Goal: Information Seeking & Learning: Learn about a topic

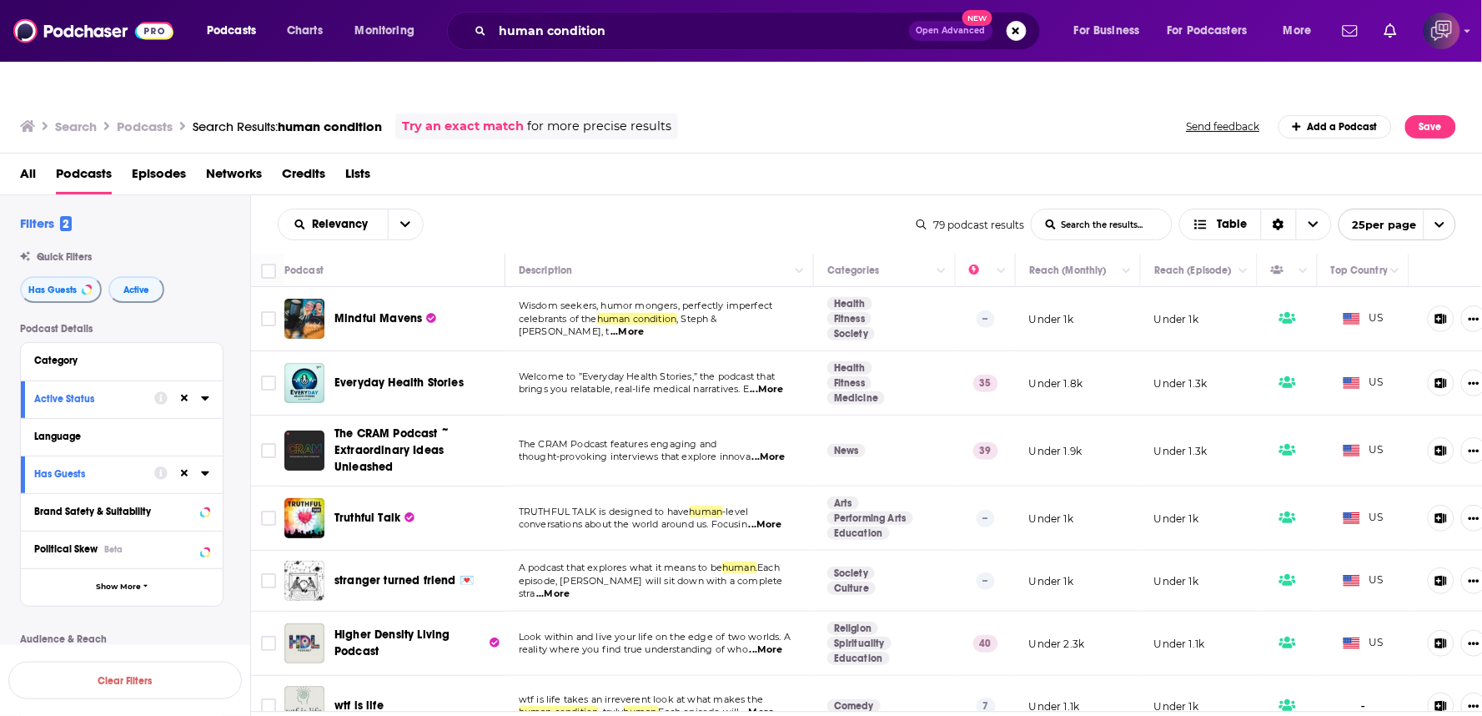
scroll to position [93, 0]
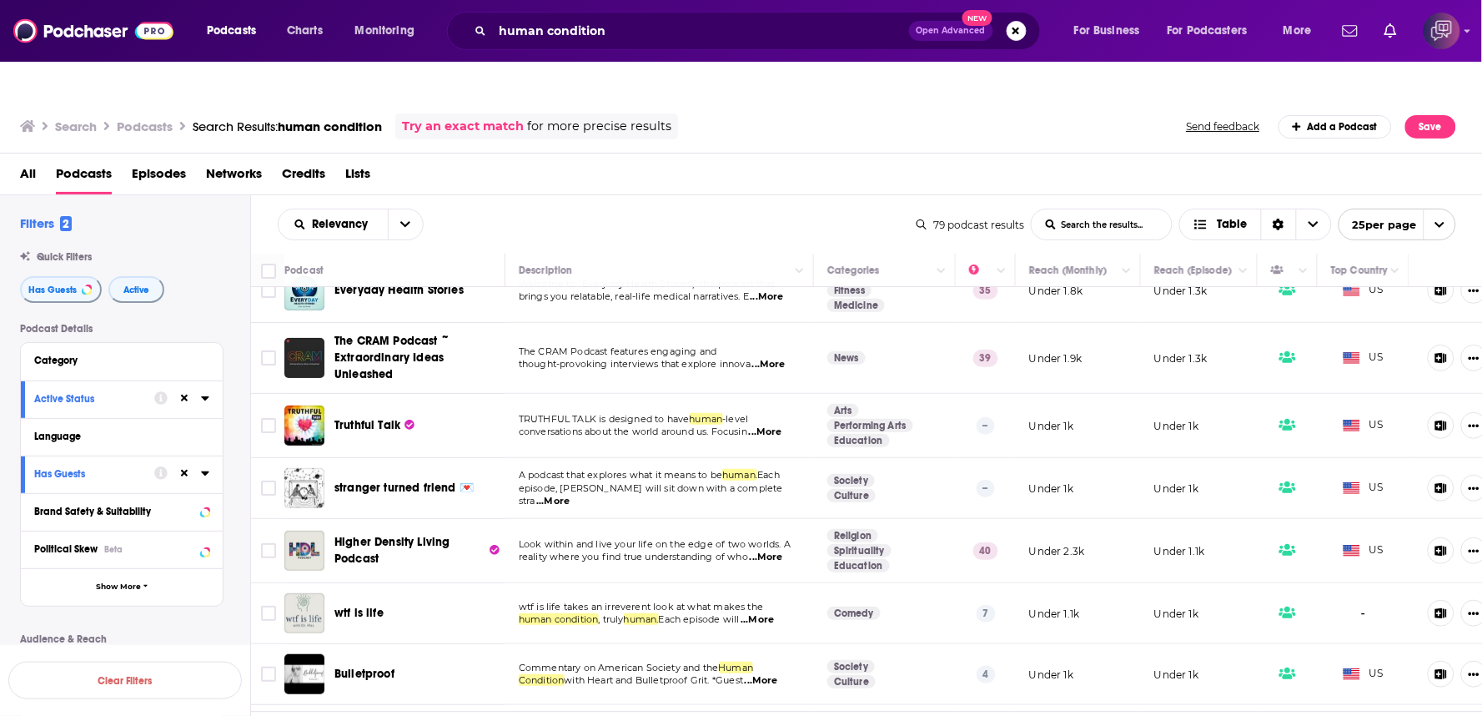
click at [682, 209] on div "Relevancy List Search Input Search the results... Table" at bounding box center [597, 225] width 639 height 32
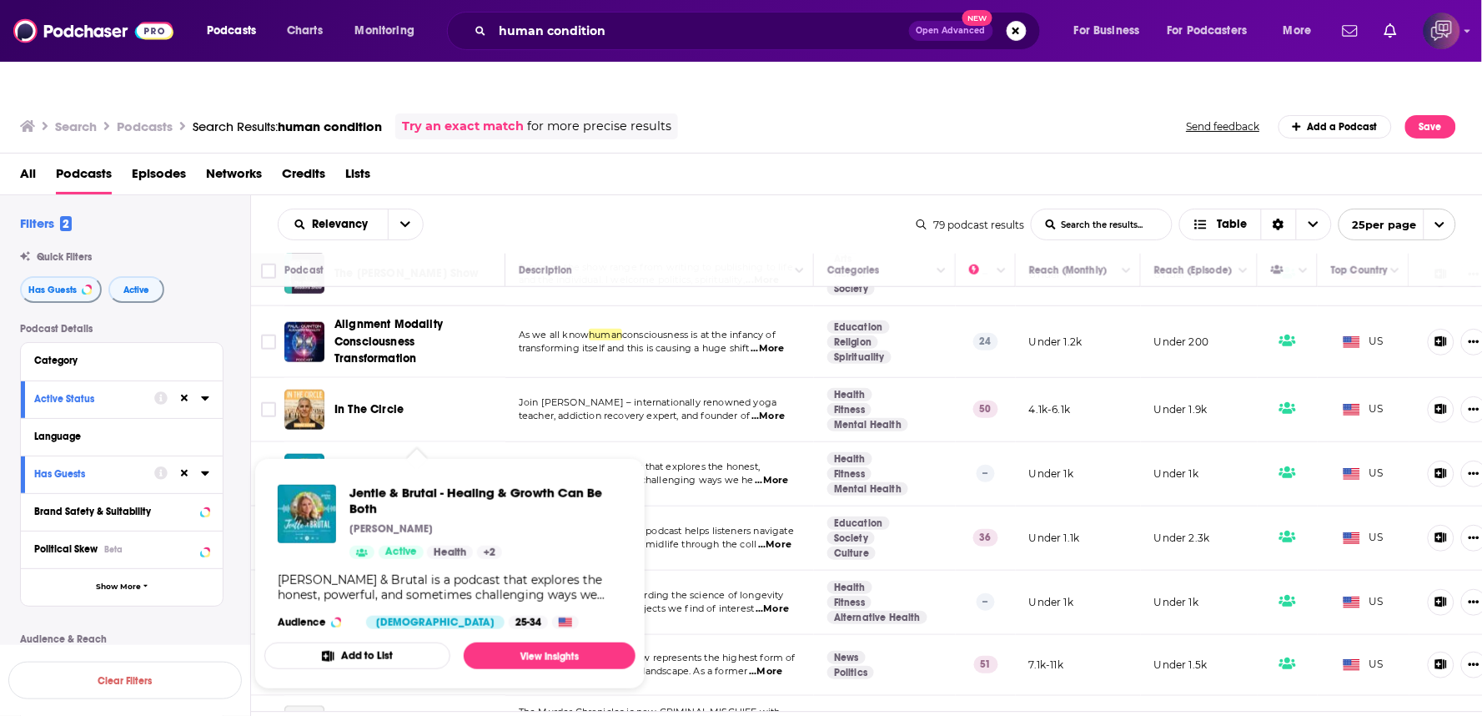
scroll to position [370, 0]
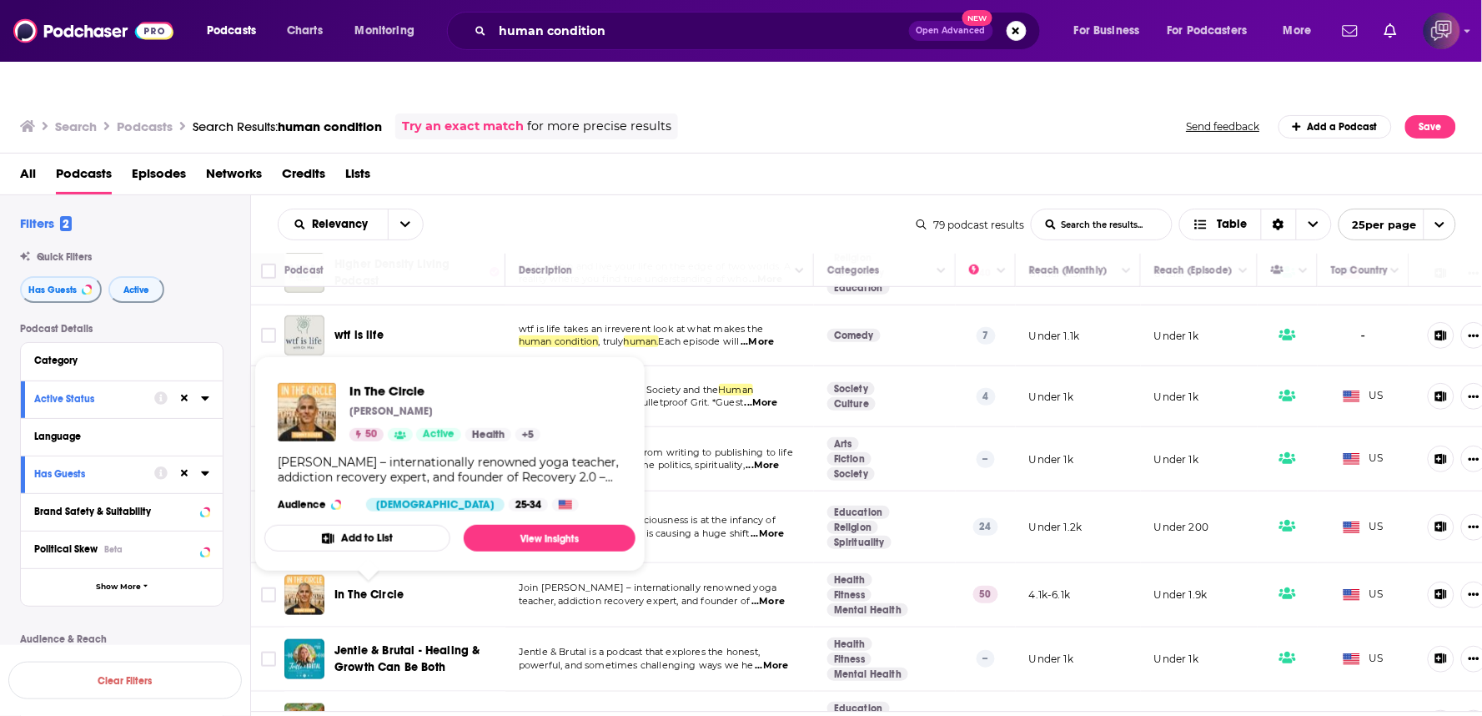
click at [368, 587] on span "In The Circle" at bounding box center [369, 594] width 69 height 14
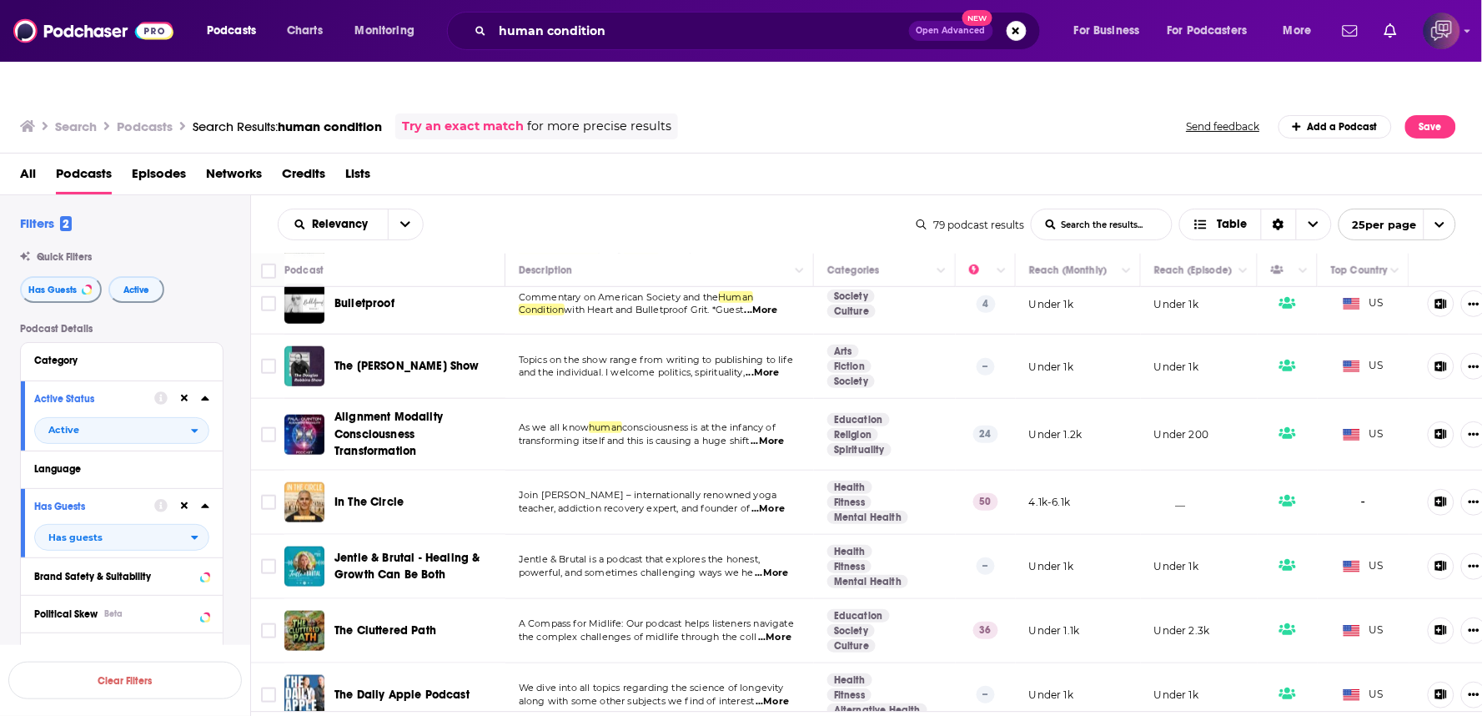
scroll to position [463, 0]
click at [716, 195] on div "Relevancy List Search Input Search the results... Table 79 podcast results List…" at bounding box center [867, 224] width 1232 height 58
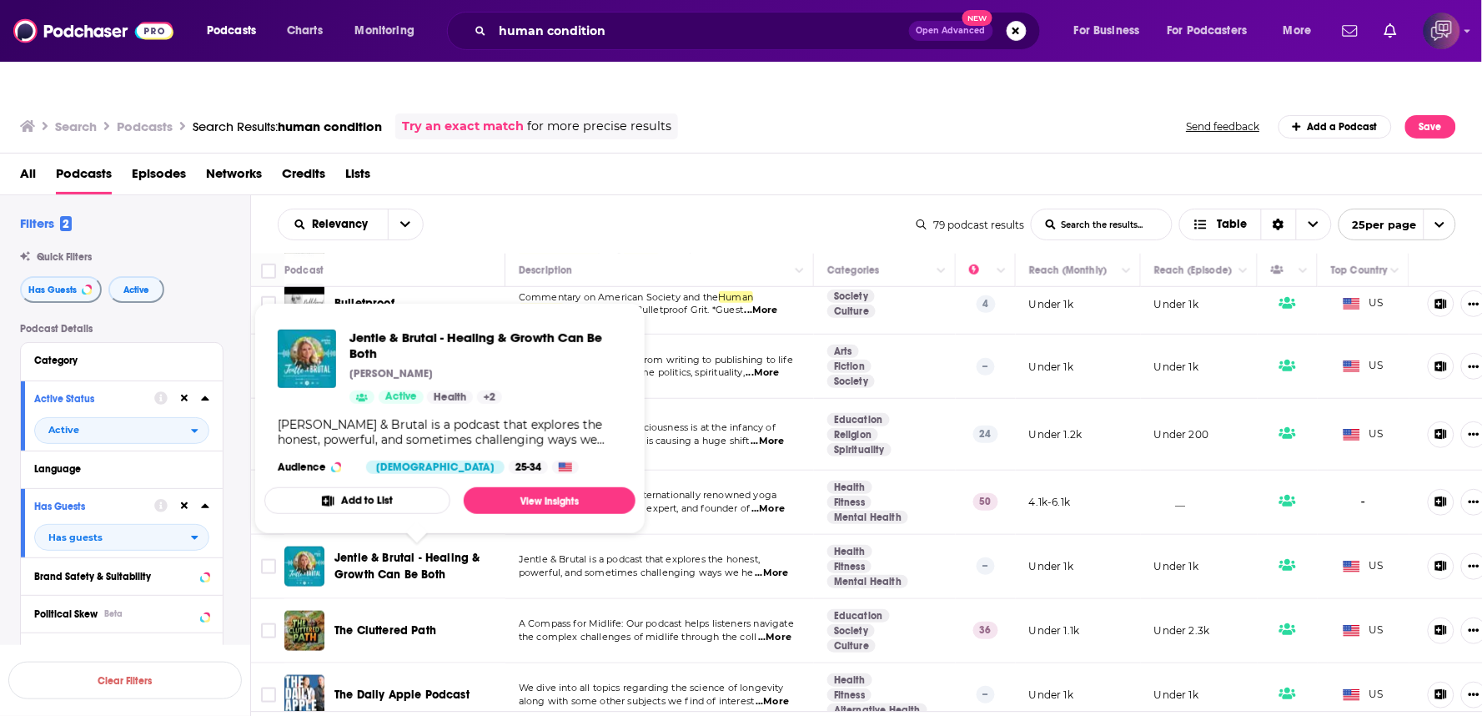
click at [710, 209] on div "Relevancy List Search Input Search the results... Table" at bounding box center [597, 225] width 639 height 32
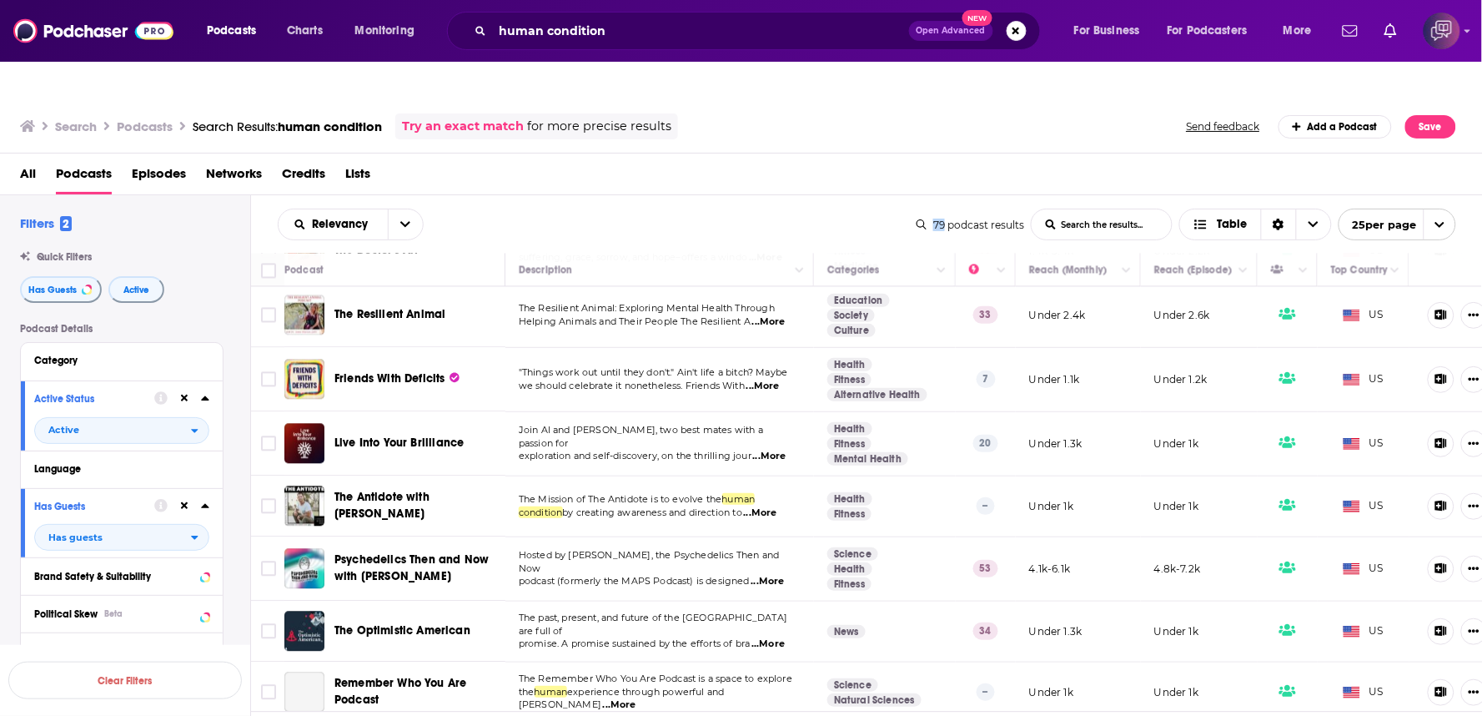
scroll to position [1176, 0]
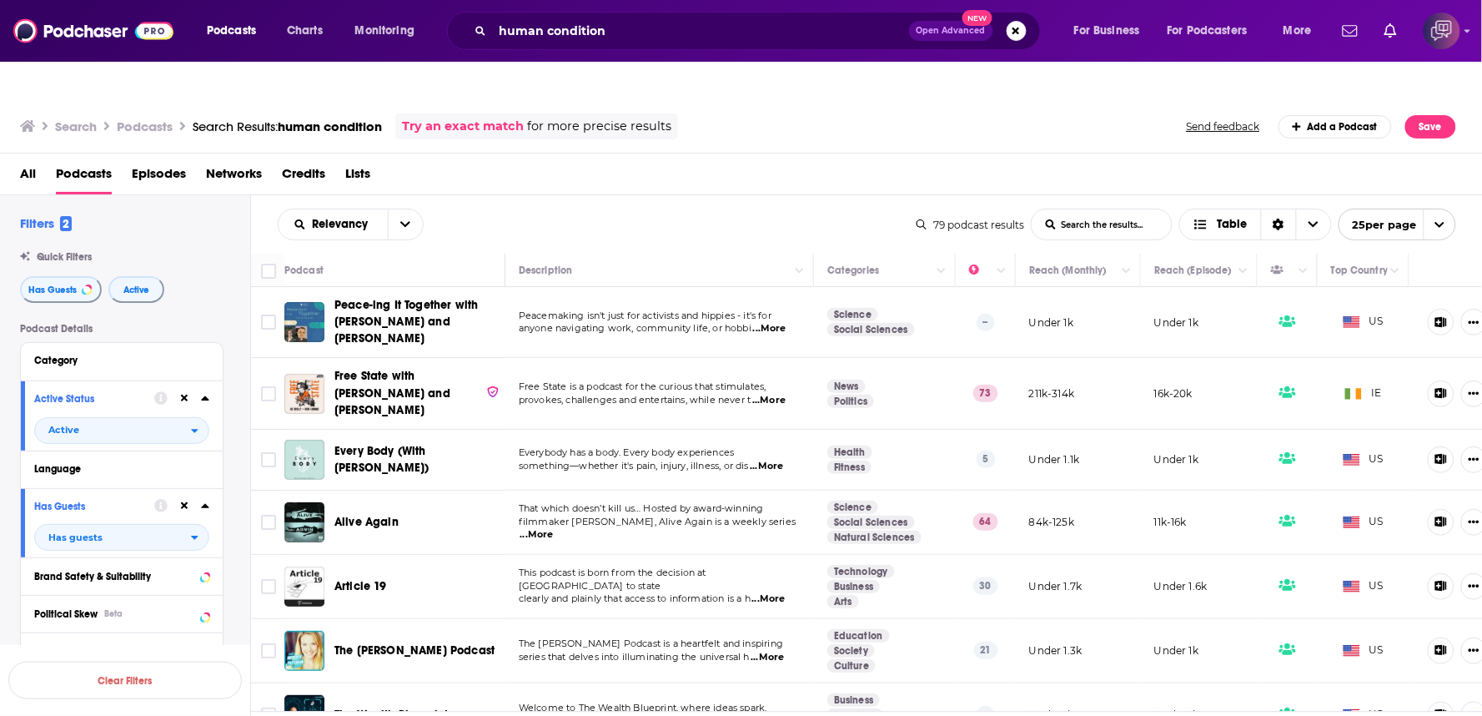
click at [782, 394] on span "...More" at bounding box center [768, 400] width 33 height 13
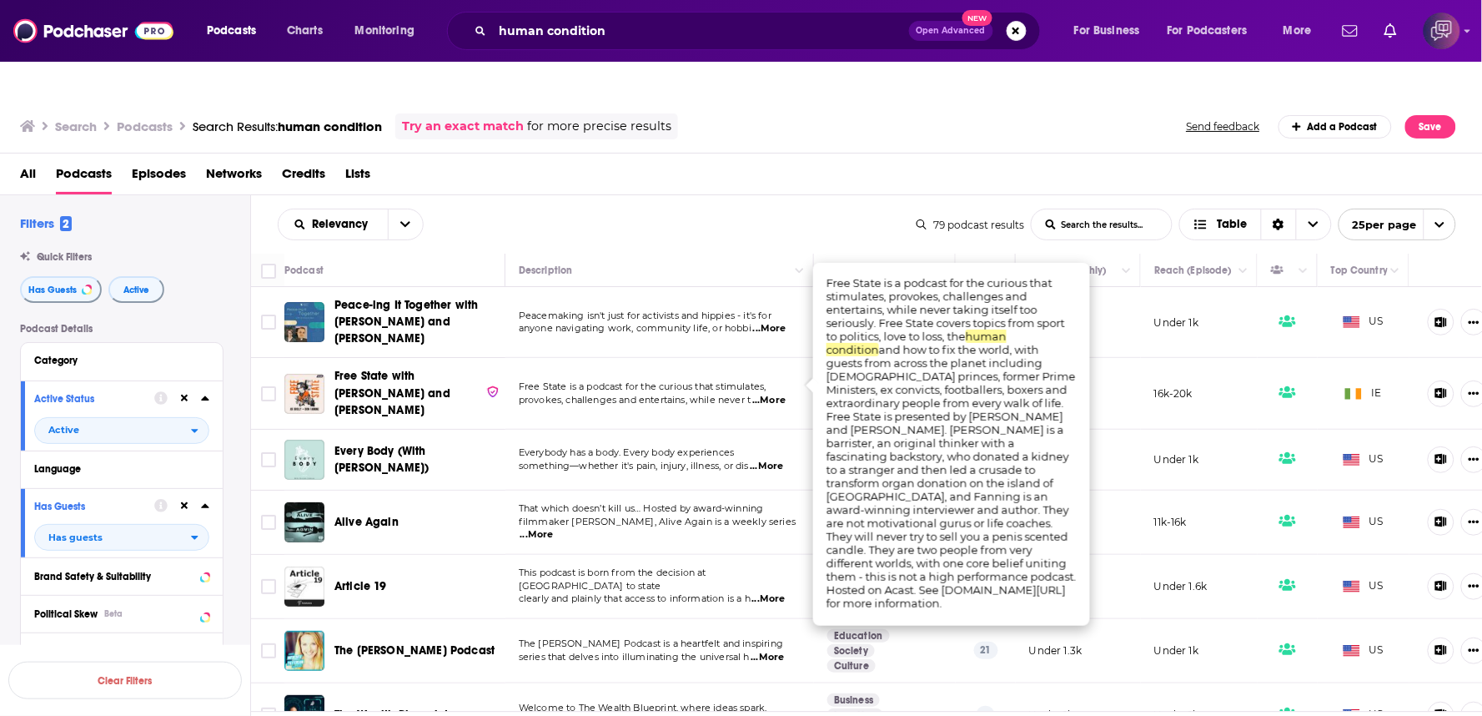
click at [724, 209] on div "Relevancy List Search Input Search the results... Table" at bounding box center [597, 225] width 639 height 32
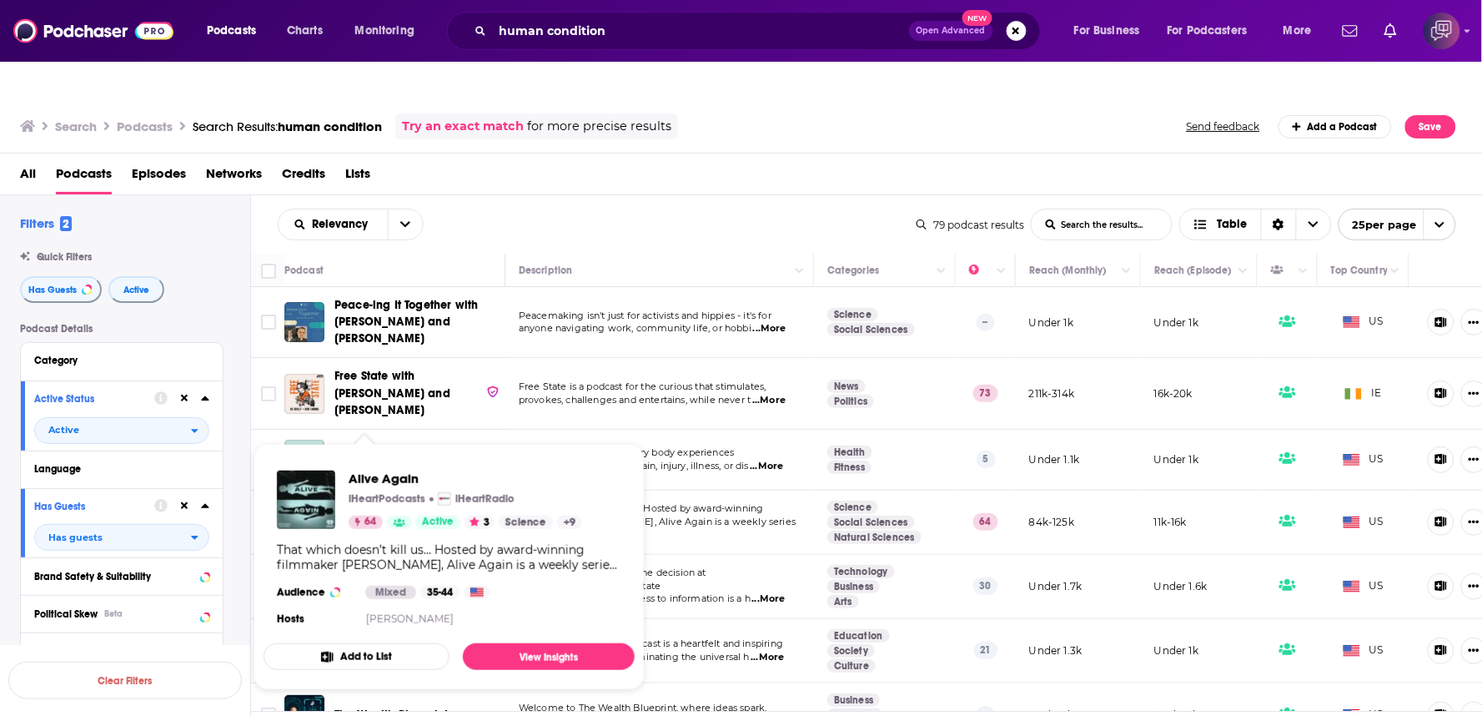
click at [554, 528] on span "...More" at bounding box center [537, 534] width 33 height 13
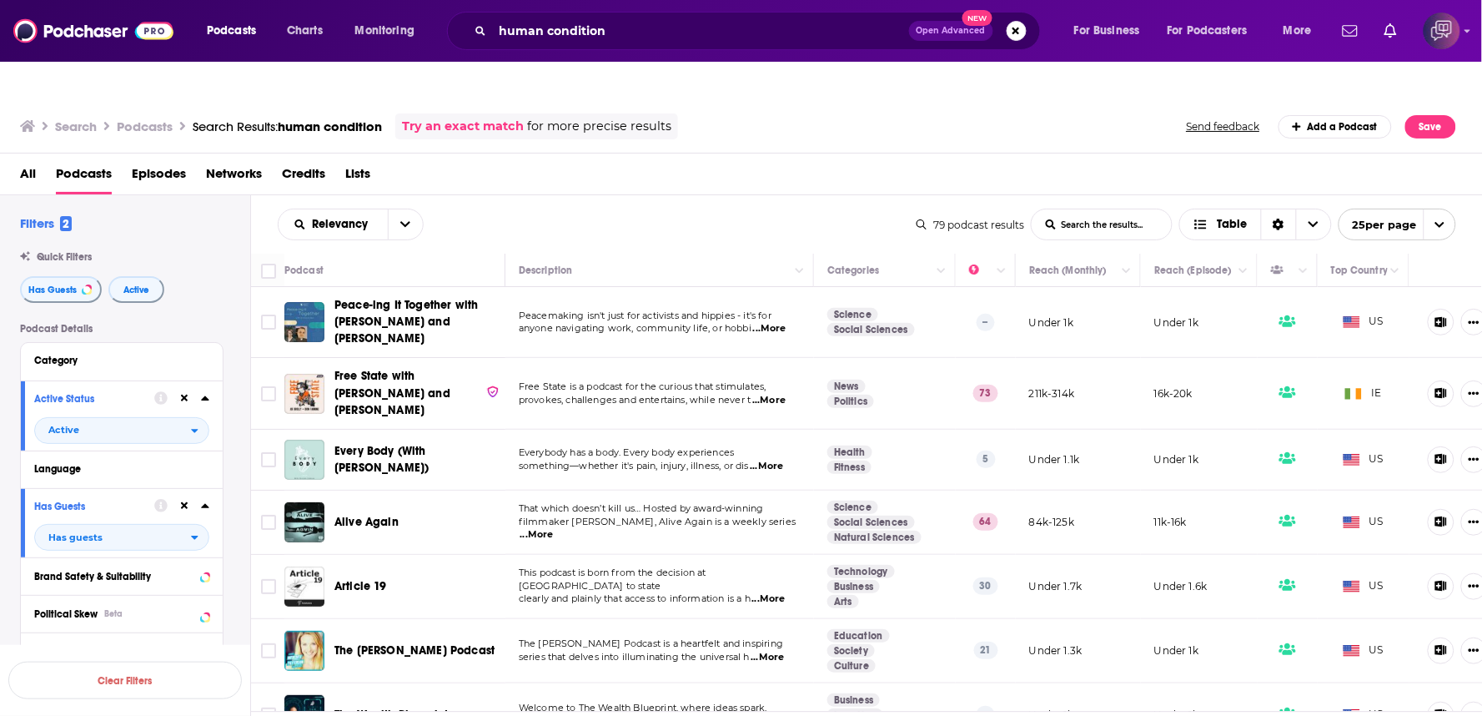
click at [554, 528] on span "...More" at bounding box center [537, 534] width 33 height 13
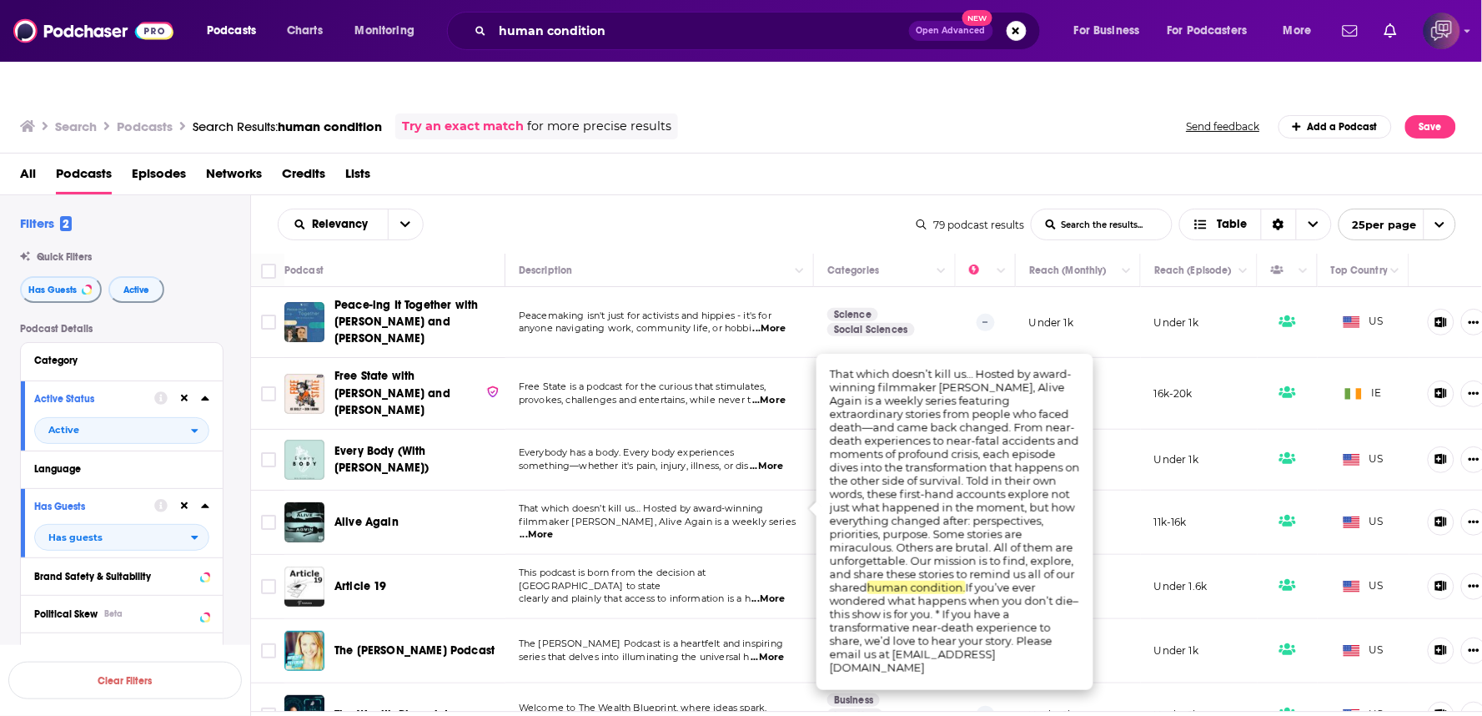
click at [712, 195] on div "Relevancy List Search Input Search the results... Table 79 podcast results List…" at bounding box center [867, 224] width 1232 height 58
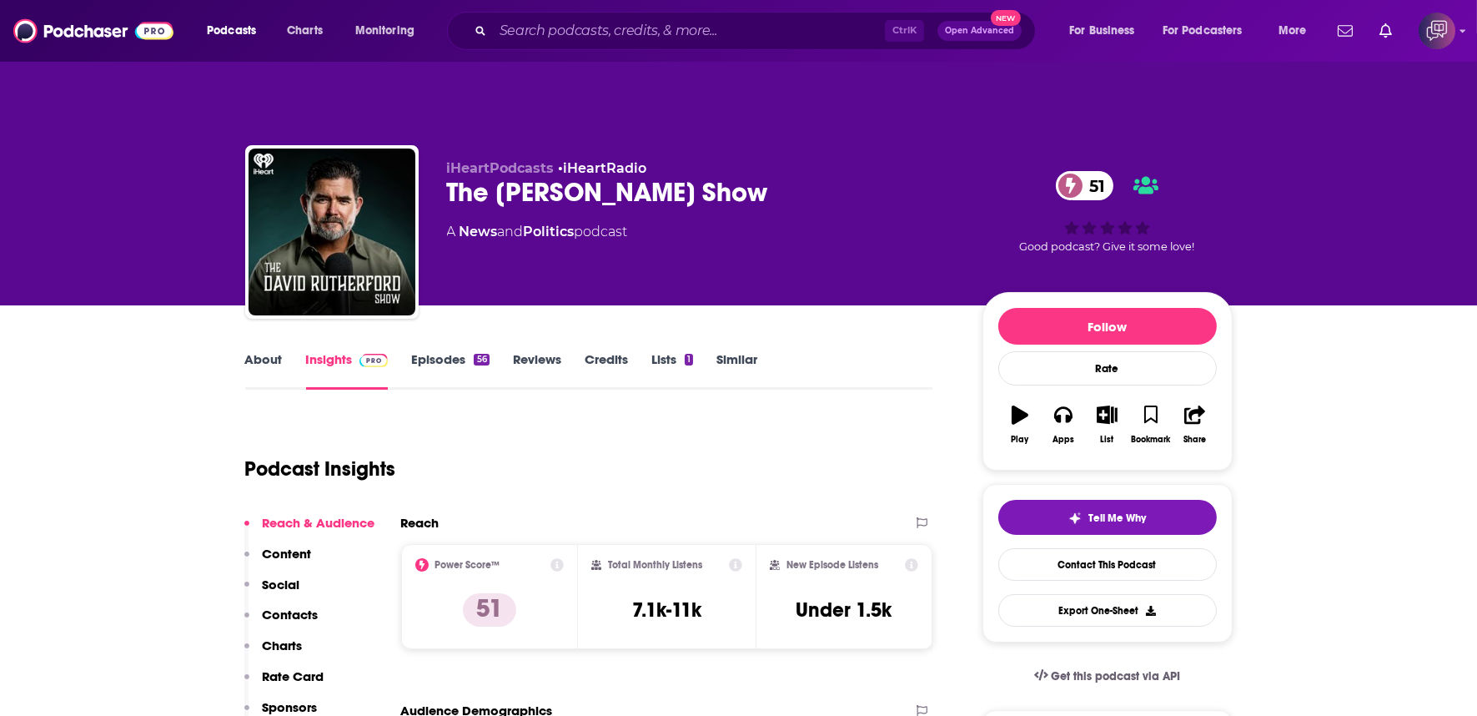
click at [843, 176] on div "The [PERSON_NAME] Show 51" at bounding box center [701, 192] width 509 height 33
click at [843, 176] on div "The David Rutherford Show 51" at bounding box center [701, 192] width 509 height 33
copy div "The David Rutherford Show 51"
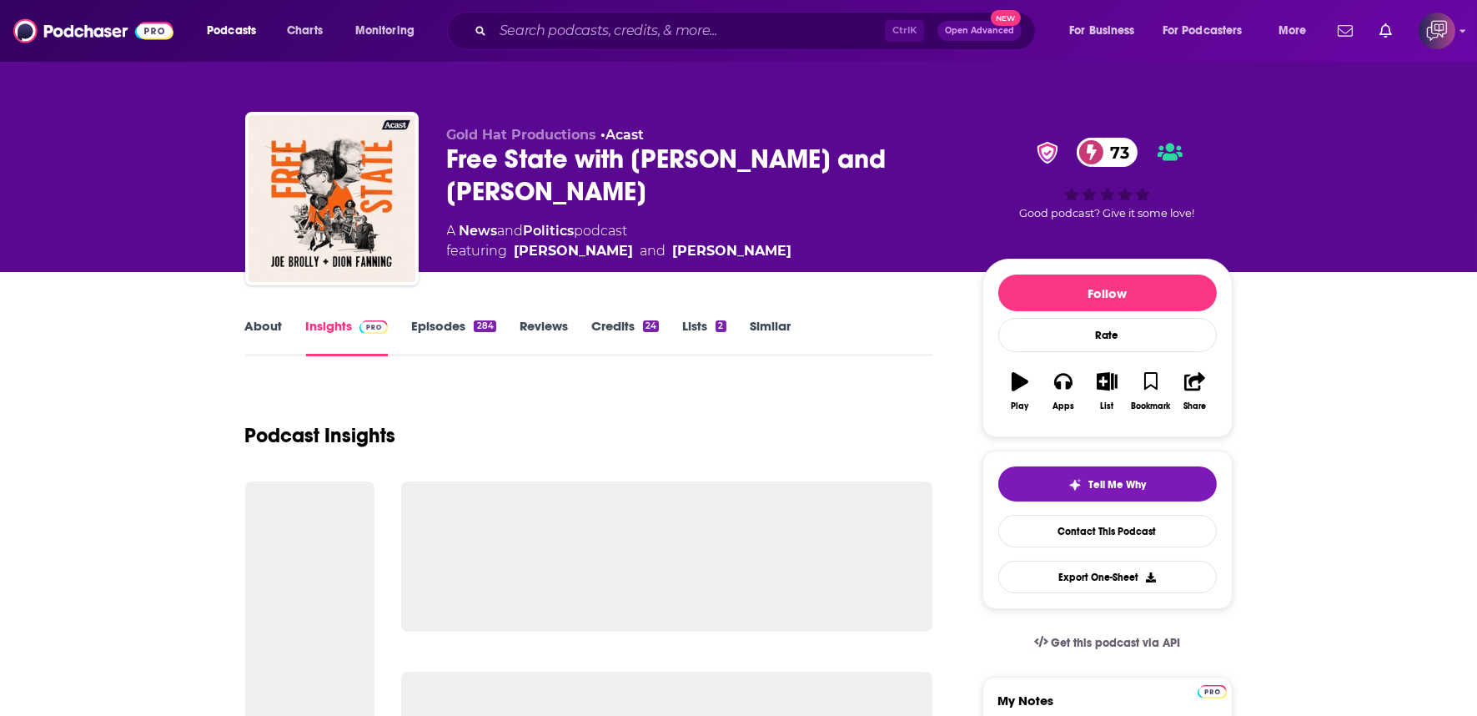
click at [613, 189] on div "Free State with Joe Brolly and Dion Fanning 73" at bounding box center [701, 175] width 509 height 65
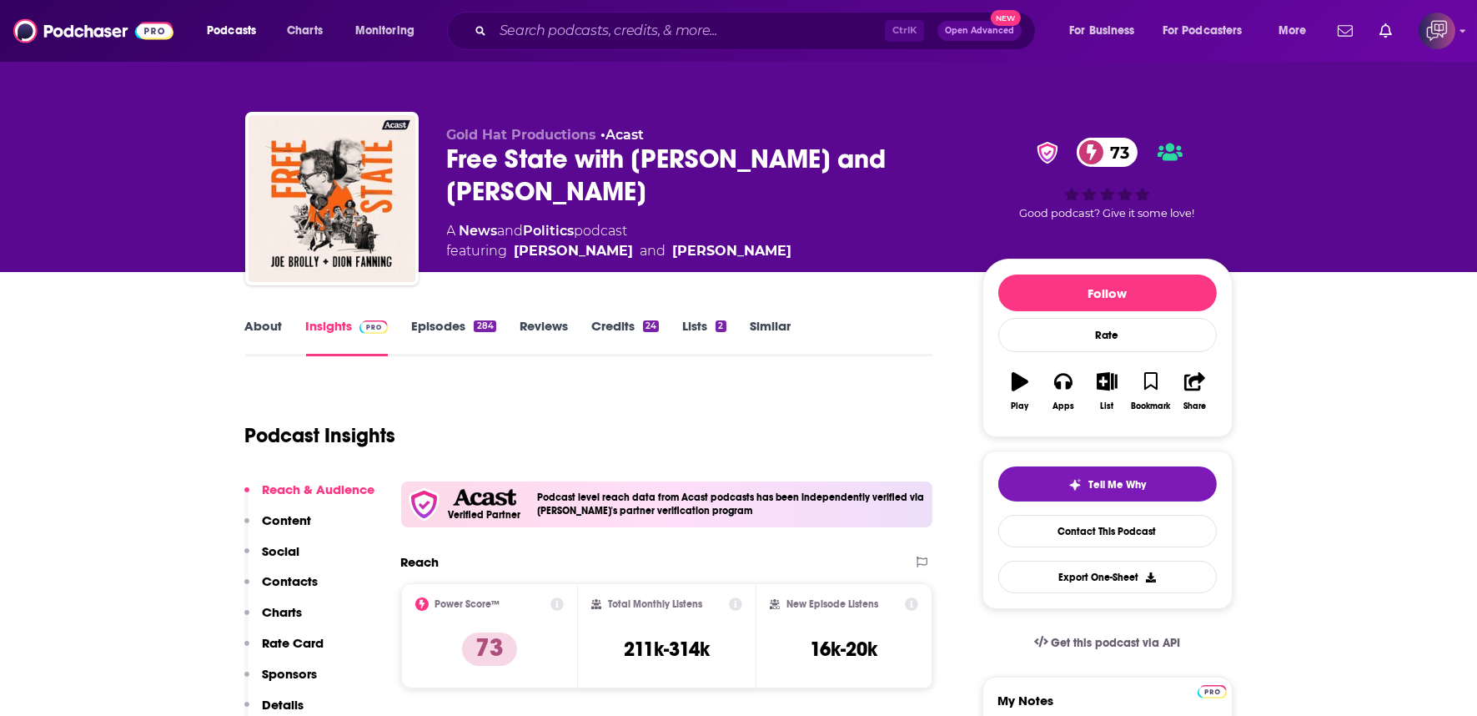
click at [613, 189] on div "Free State with Joe Brolly and Dion Fanning 73" at bounding box center [701, 175] width 509 height 65
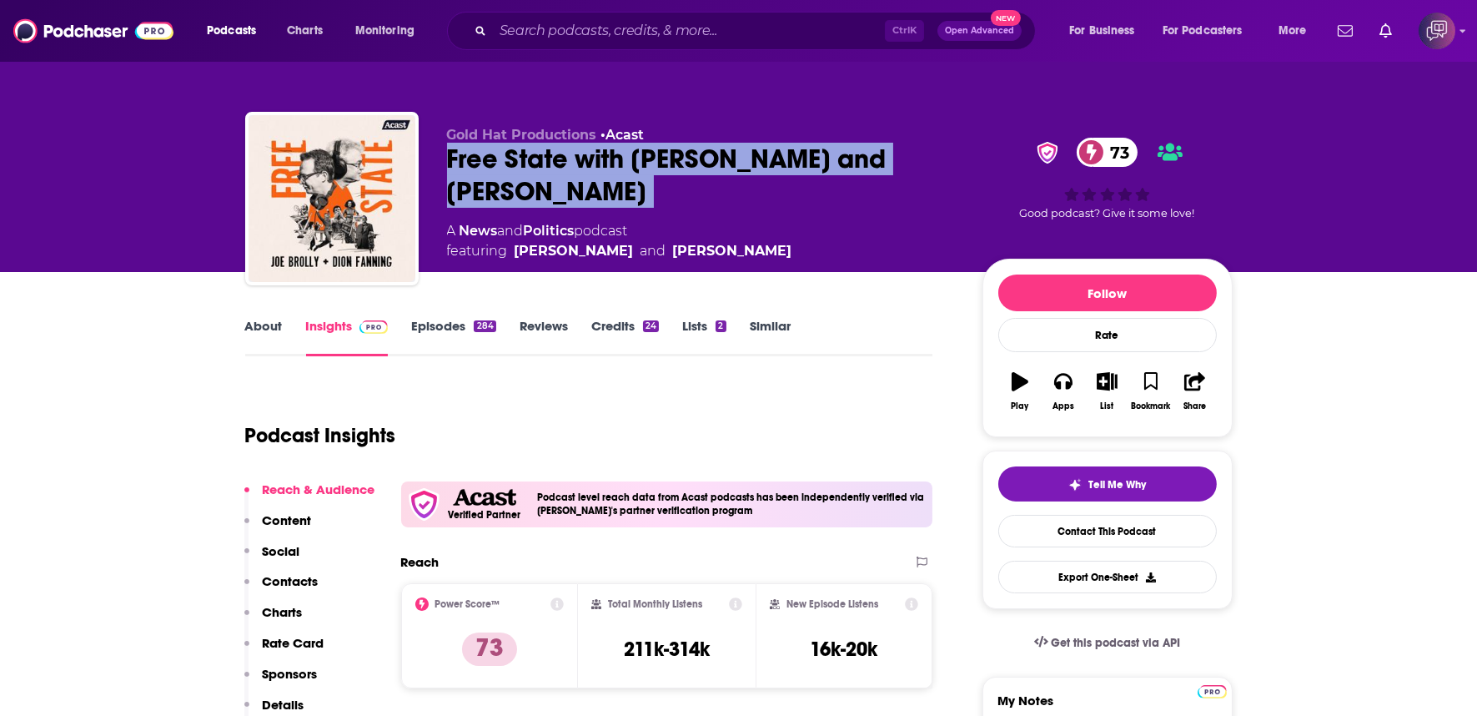
click at [613, 189] on div "Free State with Joe Brolly and Dion Fanning 73" at bounding box center [701, 175] width 509 height 65
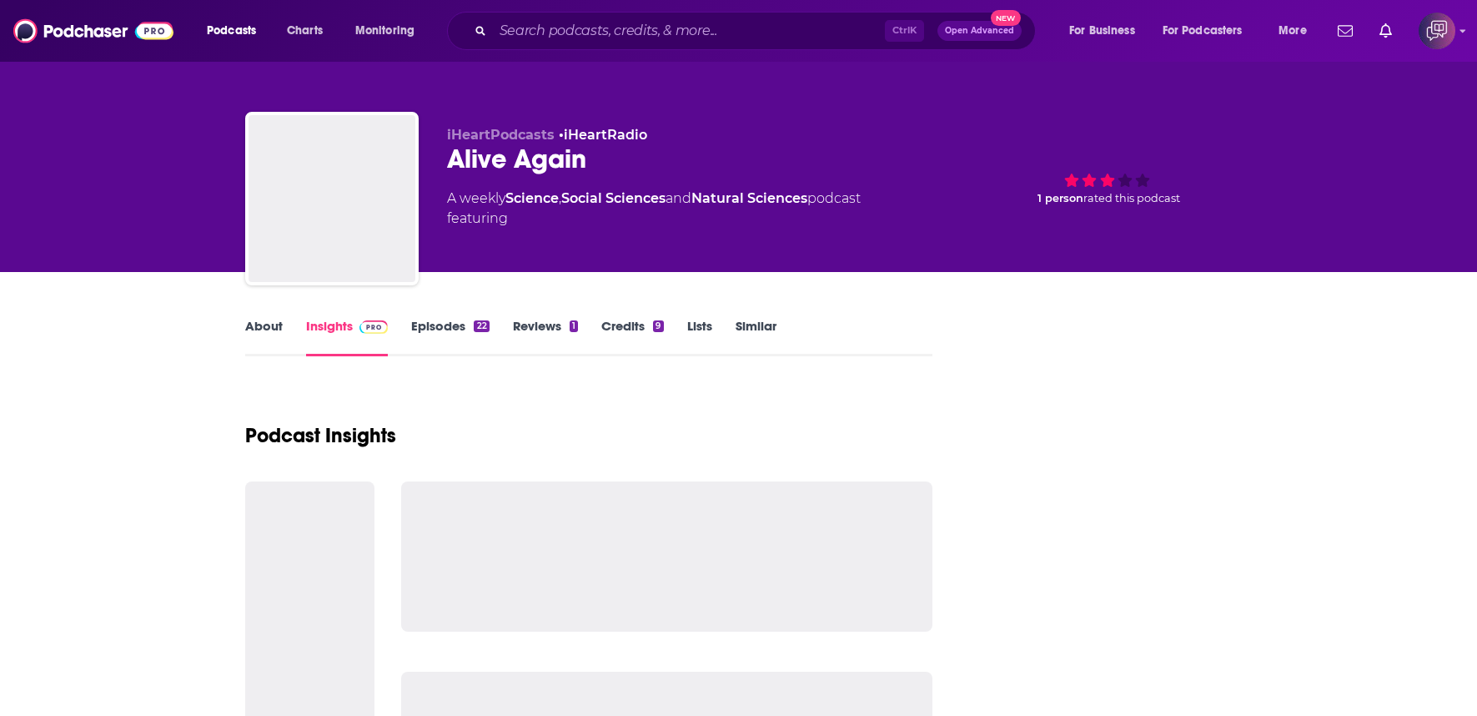
click at [728, 170] on div "Alive Again" at bounding box center [701, 159] width 509 height 33
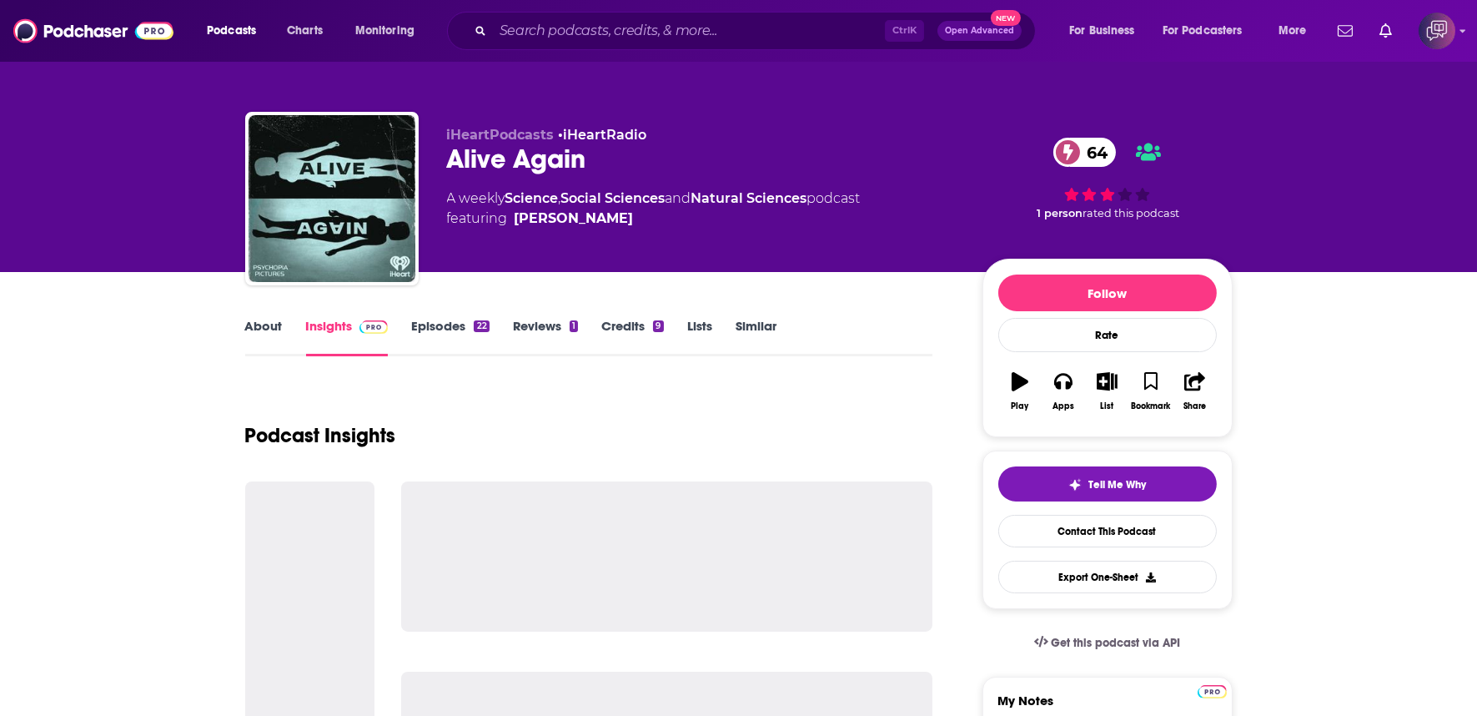
click at [639, 147] on div "Alive Again 64" at bounding box center [701, 159] width 509 height 33
click at [628, 163] on div "Alive Again 64" at bounding box center [701, 159] width 509 height 33
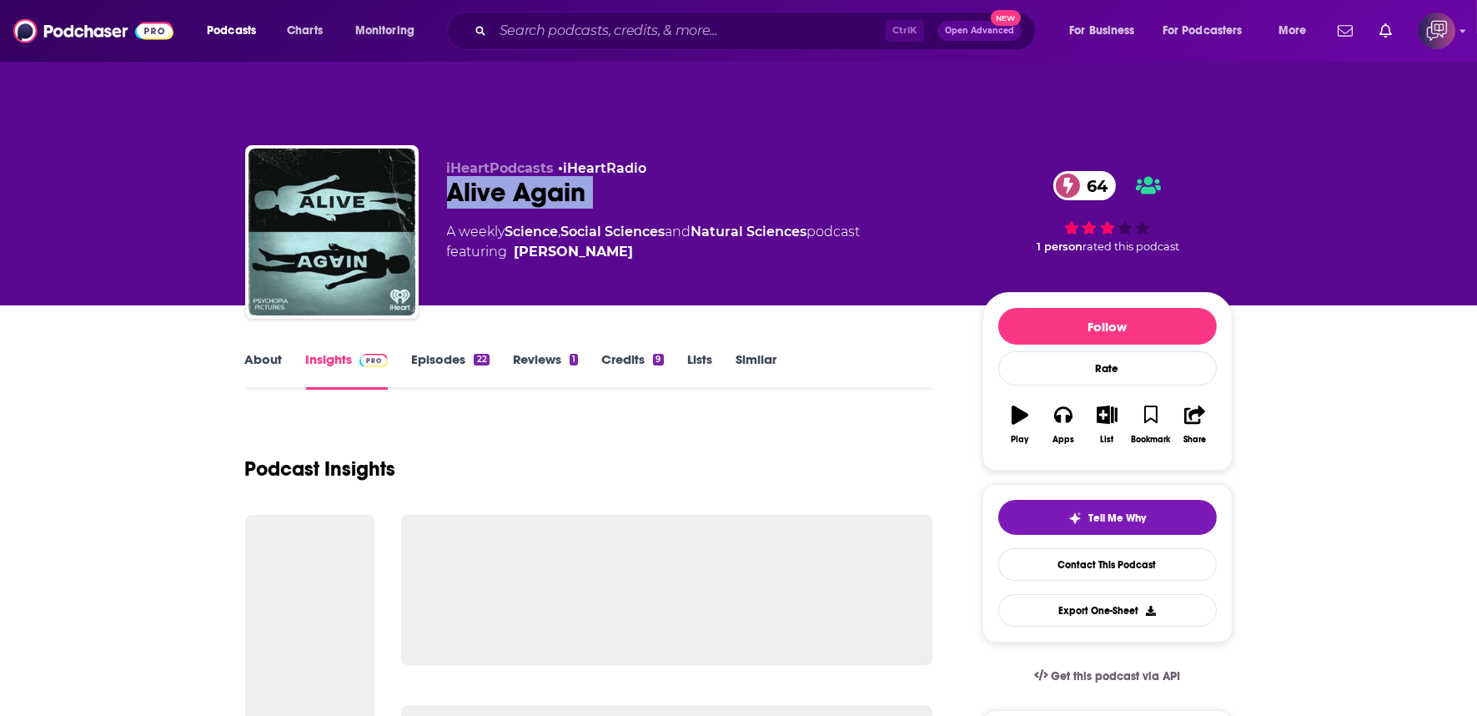
click at [628, 176] on div "Alive Again 64" at bounding box center [701, 192] width 509 height 33
copy div "Alive Again 64"
